Goal: Information Seeking & Learning: Understand process/instructions

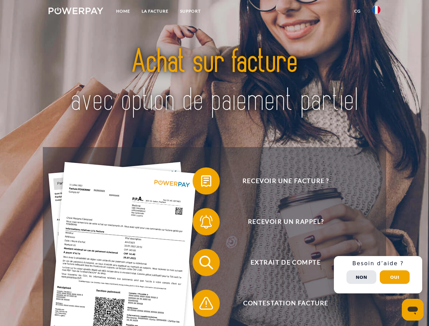
click at [76, 12] on img at bounding box center [76, 10] width 55 height 7
click at [376, 12] on img at bounding box center [376, 10] width 8 height 8
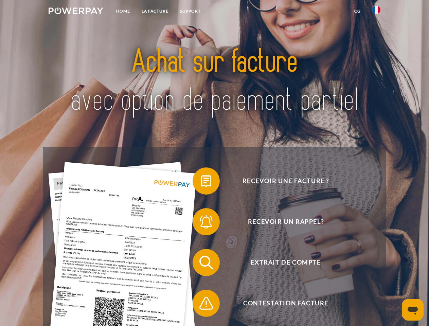
click at [357, 11] on link "CG" at bounding box center [357, 11] width 18 height 12
click at [201, 182] on span at bounding box center [196, 181] width 34 height 34
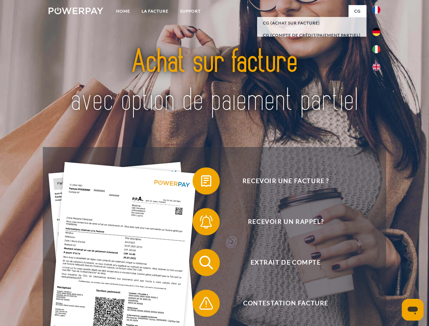
click at [201, 223] on span at bounding box center [196, 222] width 34 height 34
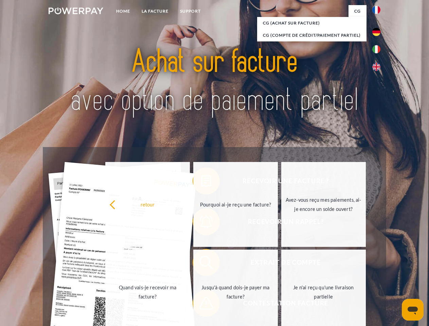
click at [201, 264] on link "Jusqu'à quand dois-je payer ma facture?" at bounding box center [235, 292] width 85 height 85
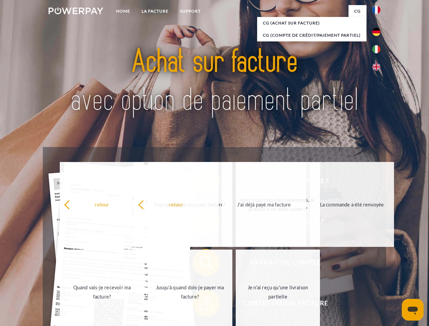
click at [201, 305] on span at bounding box center [196, 303] width 34 height 34
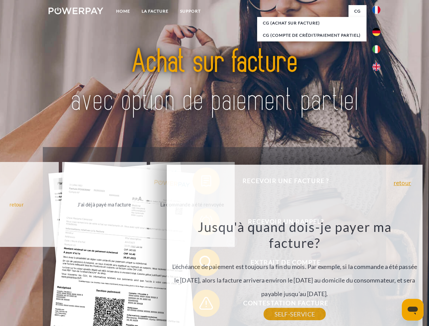
click at [378, 275] on div "Recevoir une facture ? Recevoir un rappel? Extrait de compte retour" at bounding box center [214, 283] width 343 height 272
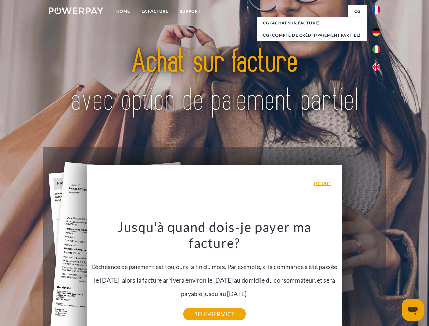
click at [361, 276] on span "Extrait de compte" at bounding box center [285, 262] width 166 height 27
click at [395, 277] on header "Home LA FACTURE Support" at bounding box center [214, 234] width 429 height 469
